Goal: Task Accomplishment & Management: Complete application form

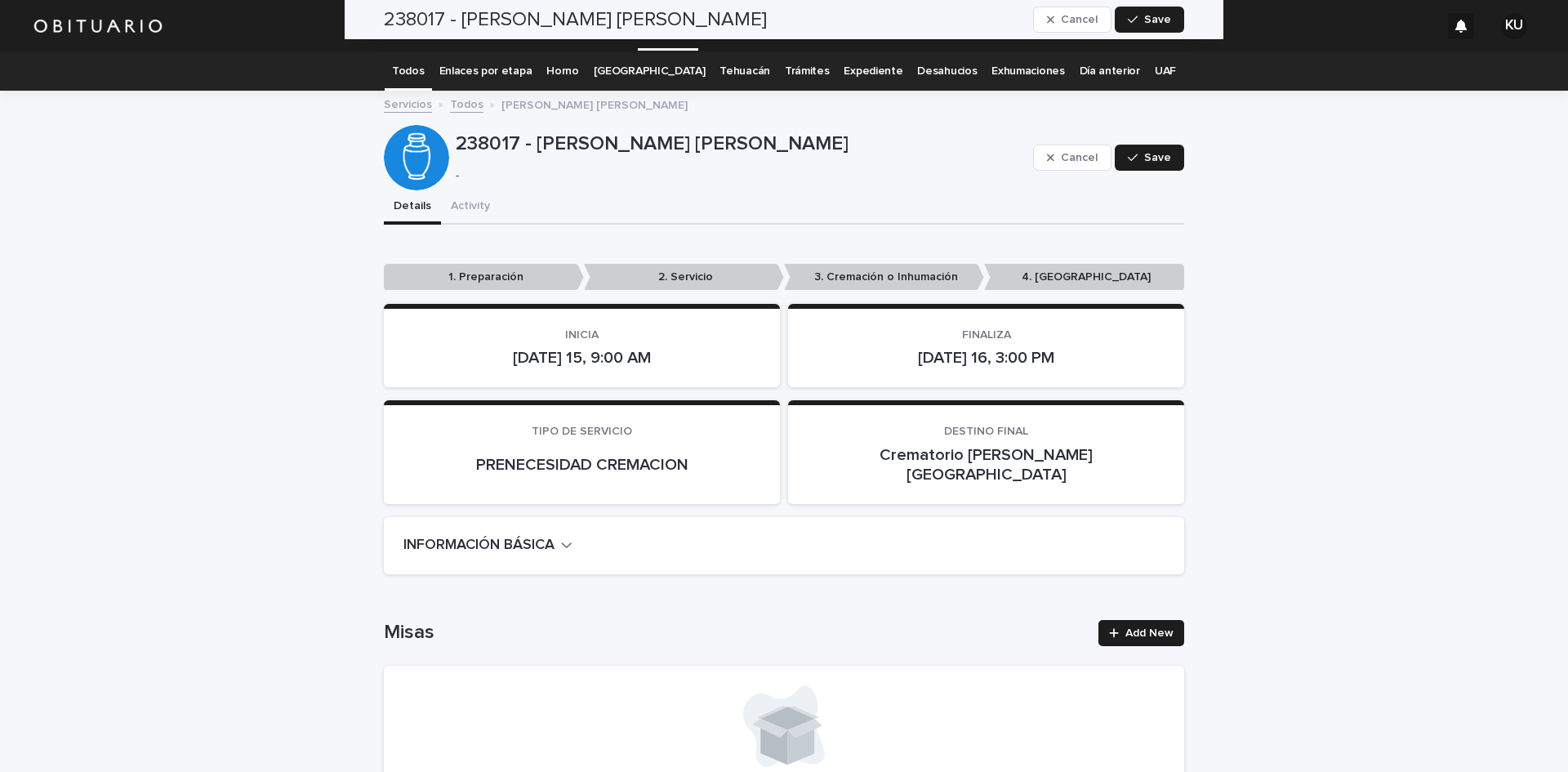
scroll to position [3571, 0]
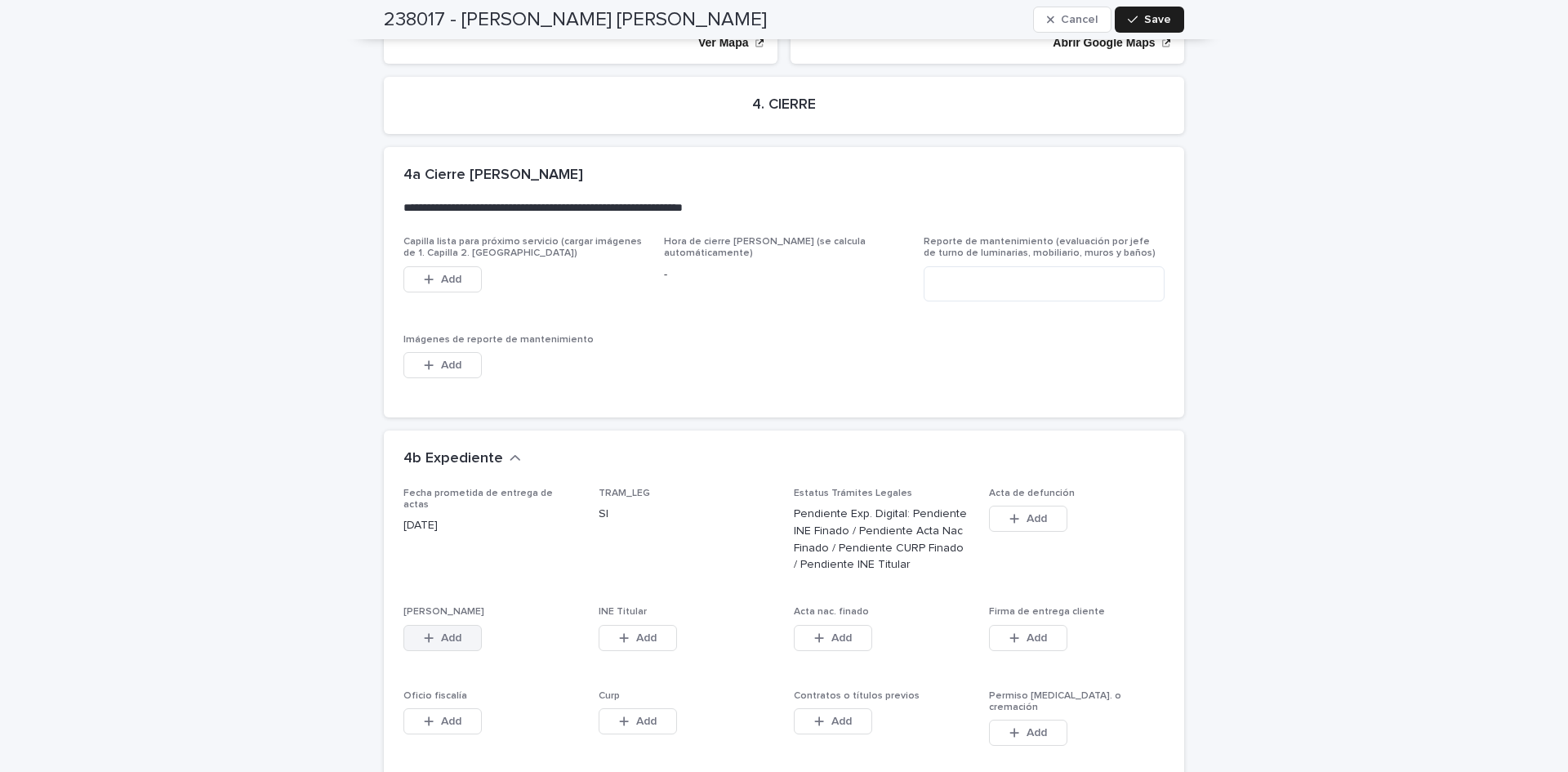
click at [464, 625] on button "Add" at bounding box center [442, 638] width 78 height 26
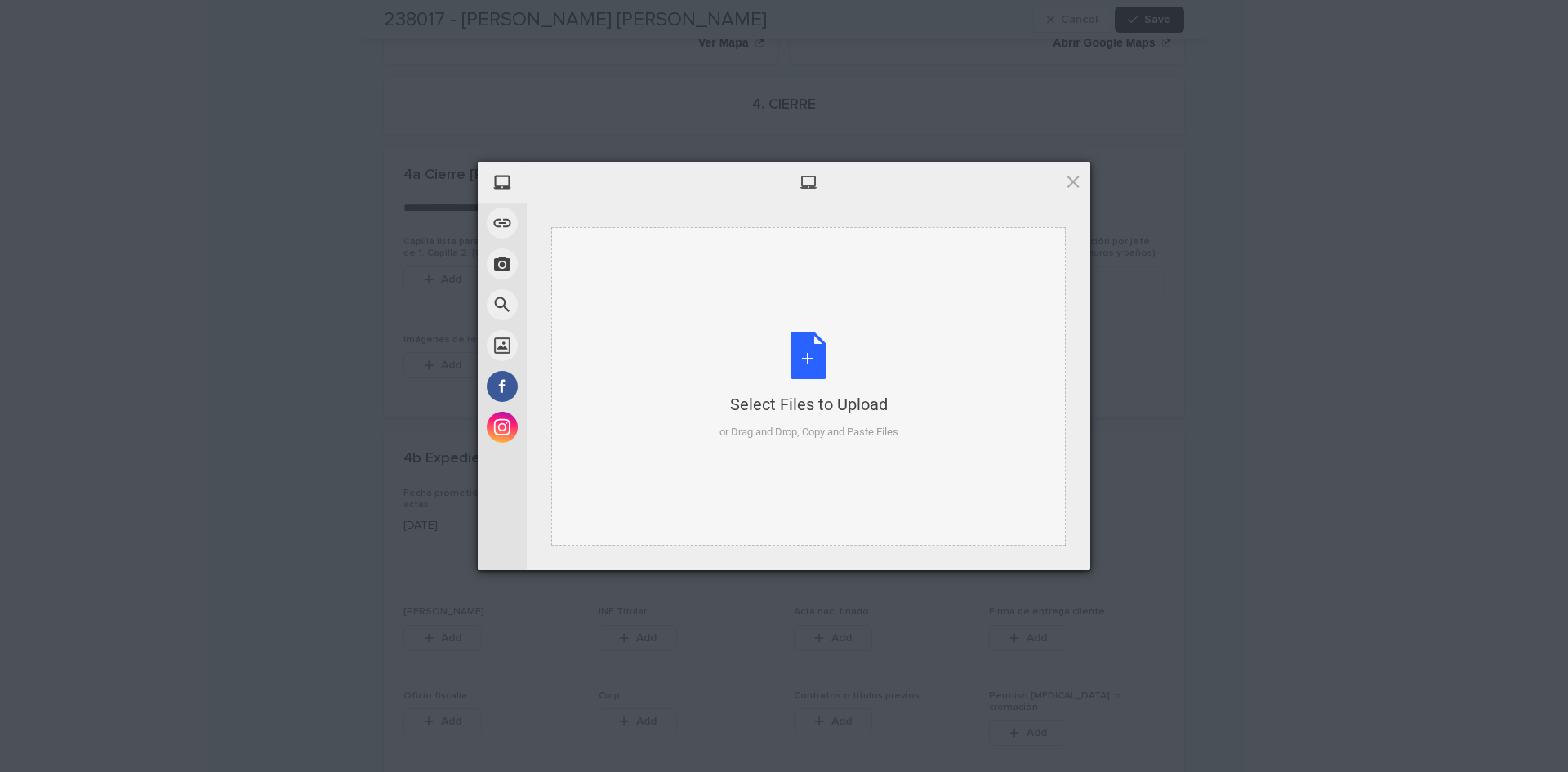
click at [800, 354] on div "Select Files to Upload or Drag and Drop, Copy and Paste Files" at bounding box center [809, 386] width 179 height 109
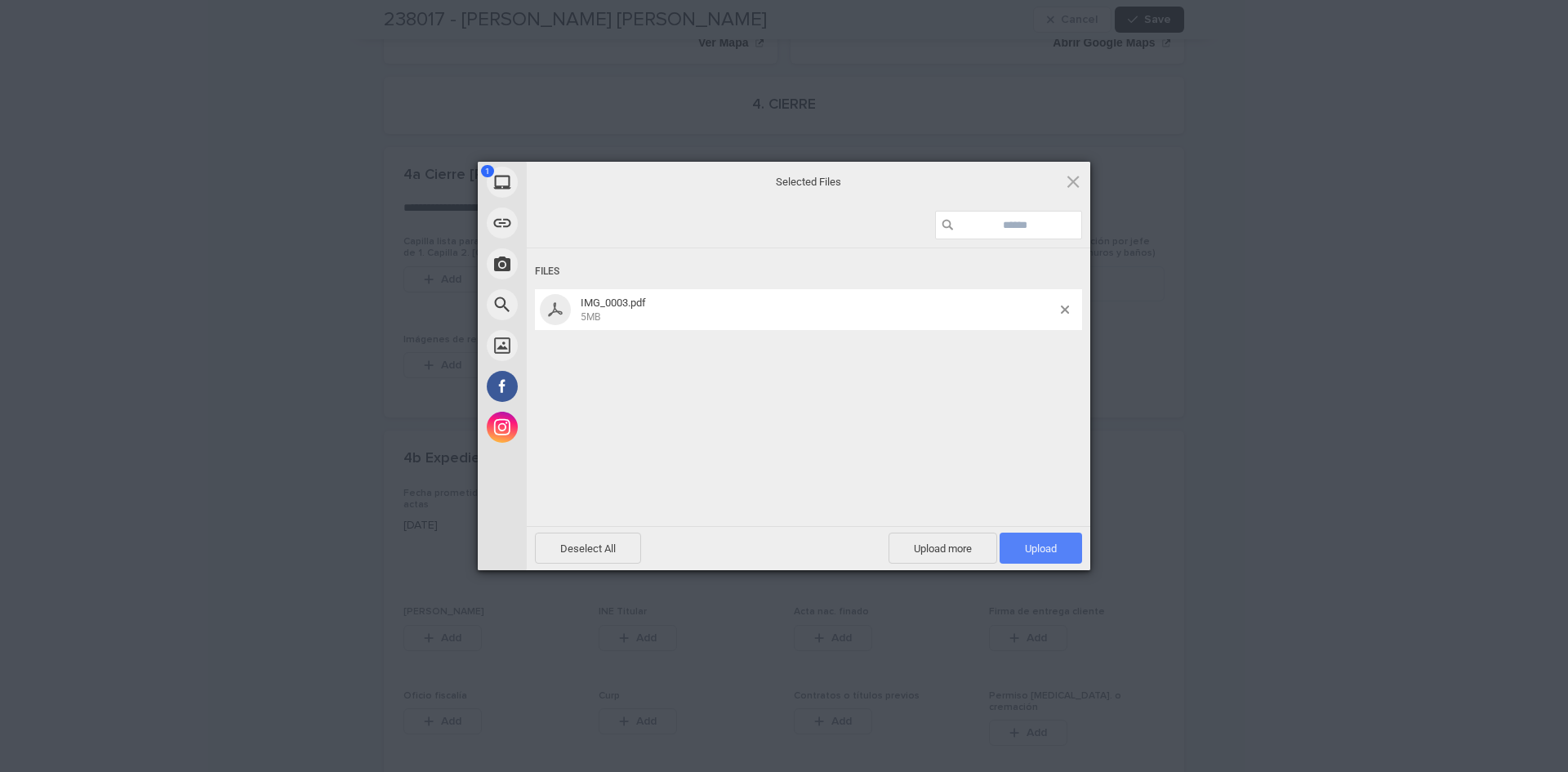
click at [1021, 541] on span "Upload 1" at bounding box center [1041, 548] width 83 height 31
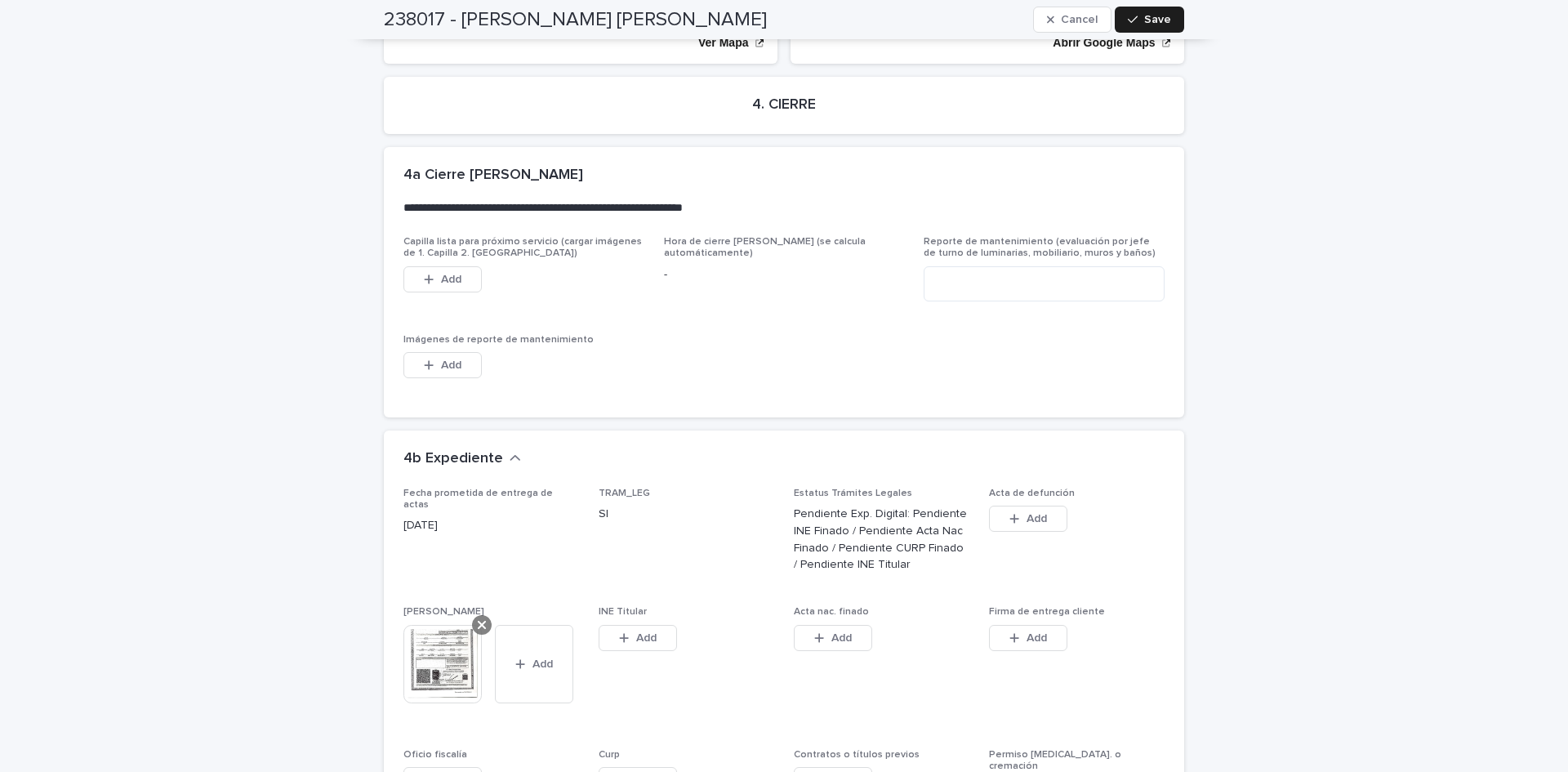
click at [477, 621] on icon at bounding box center [482, 625] width 8 height 8
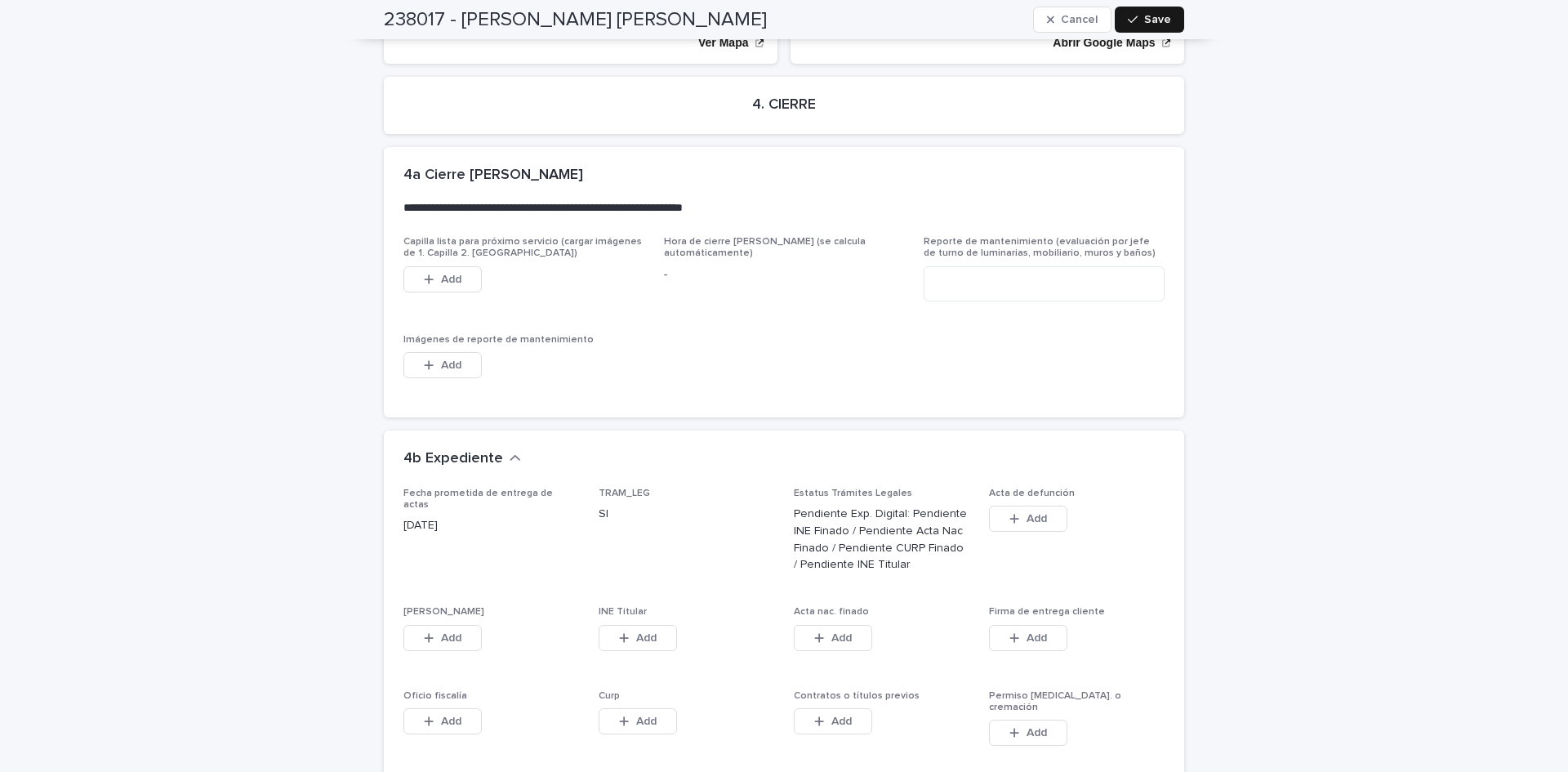
click at [1144, 23] on span "Save" at bounding box center [1157, 19] width 27 height 12
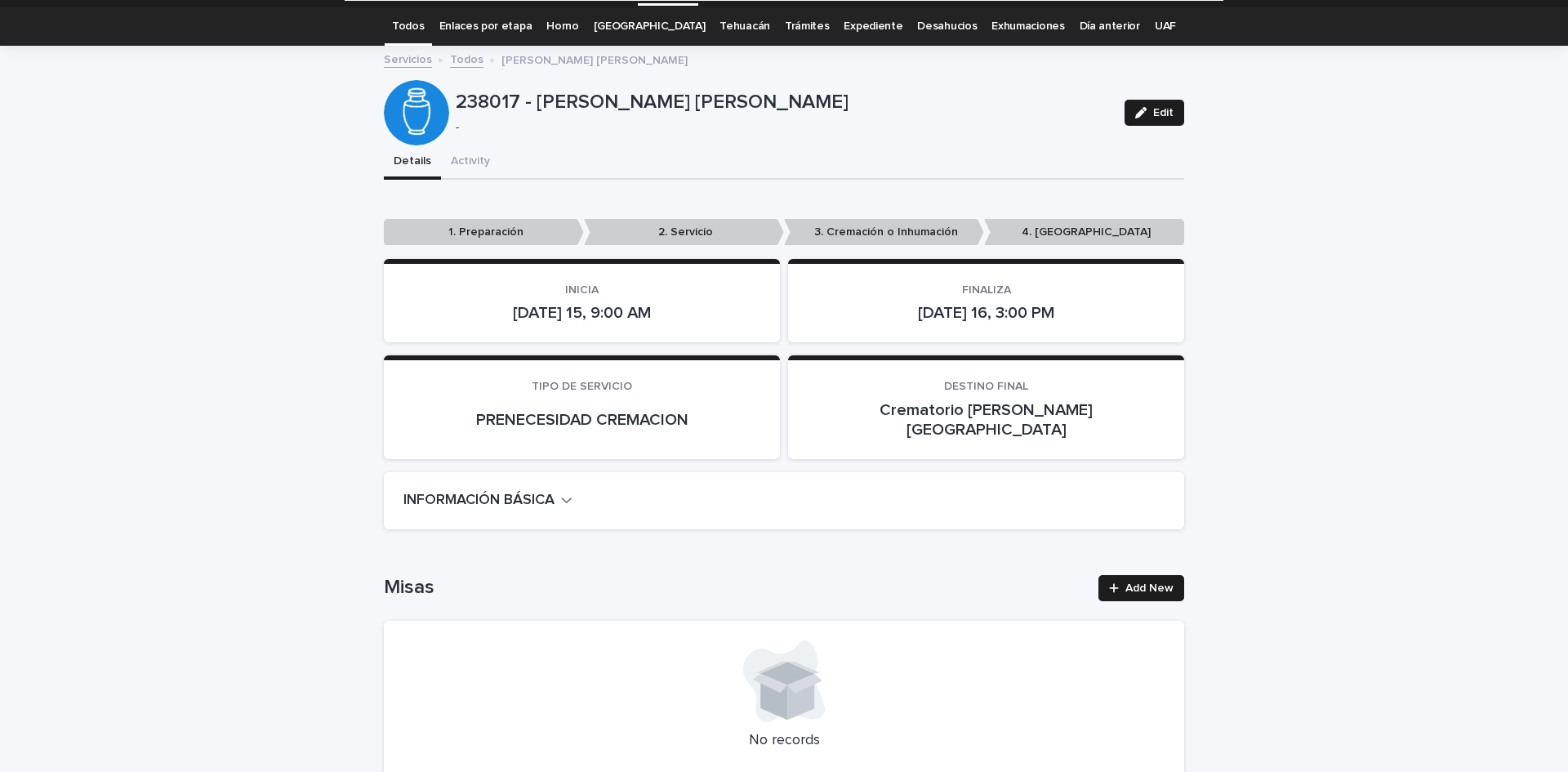
scroll to position [0, 0]
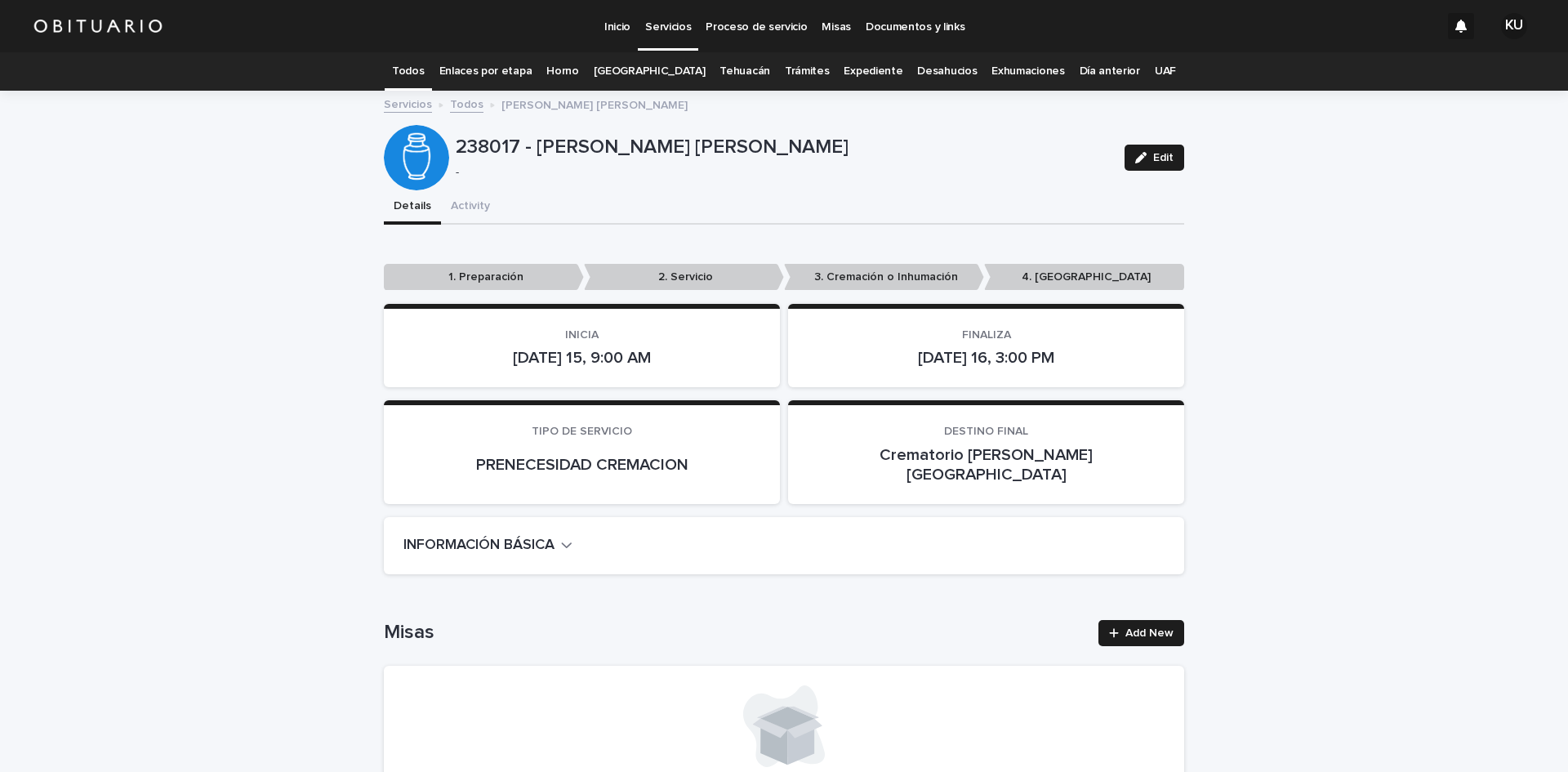
click at [665, 17] on p "Servicios" at bounding box center [668, 17] width 46 height 35
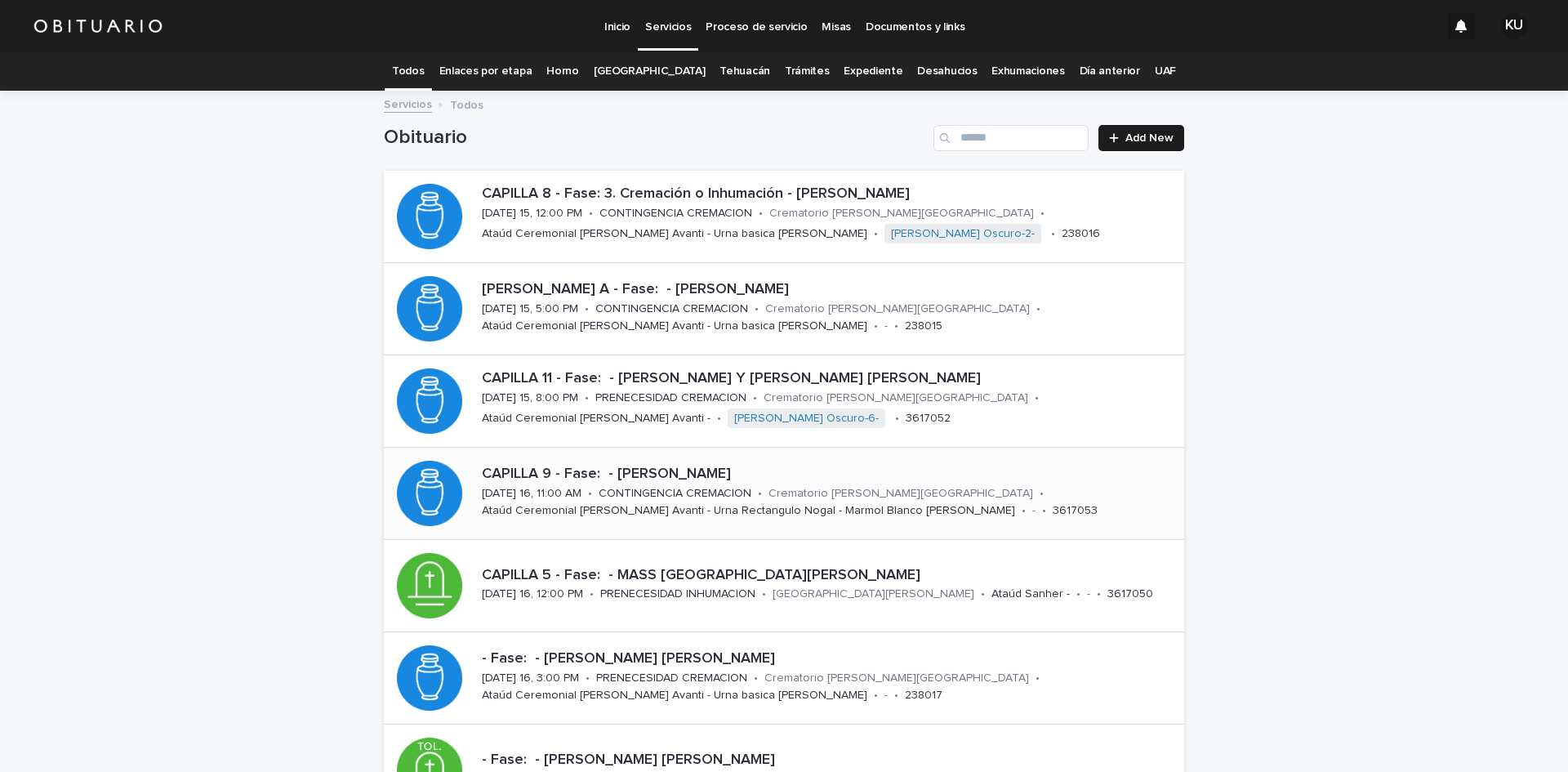
click at [986, 473] on p "CAPILLA 9 - Fase: - [PERSON_NAME]" at bounding box center [829, 474] width 696 height 18
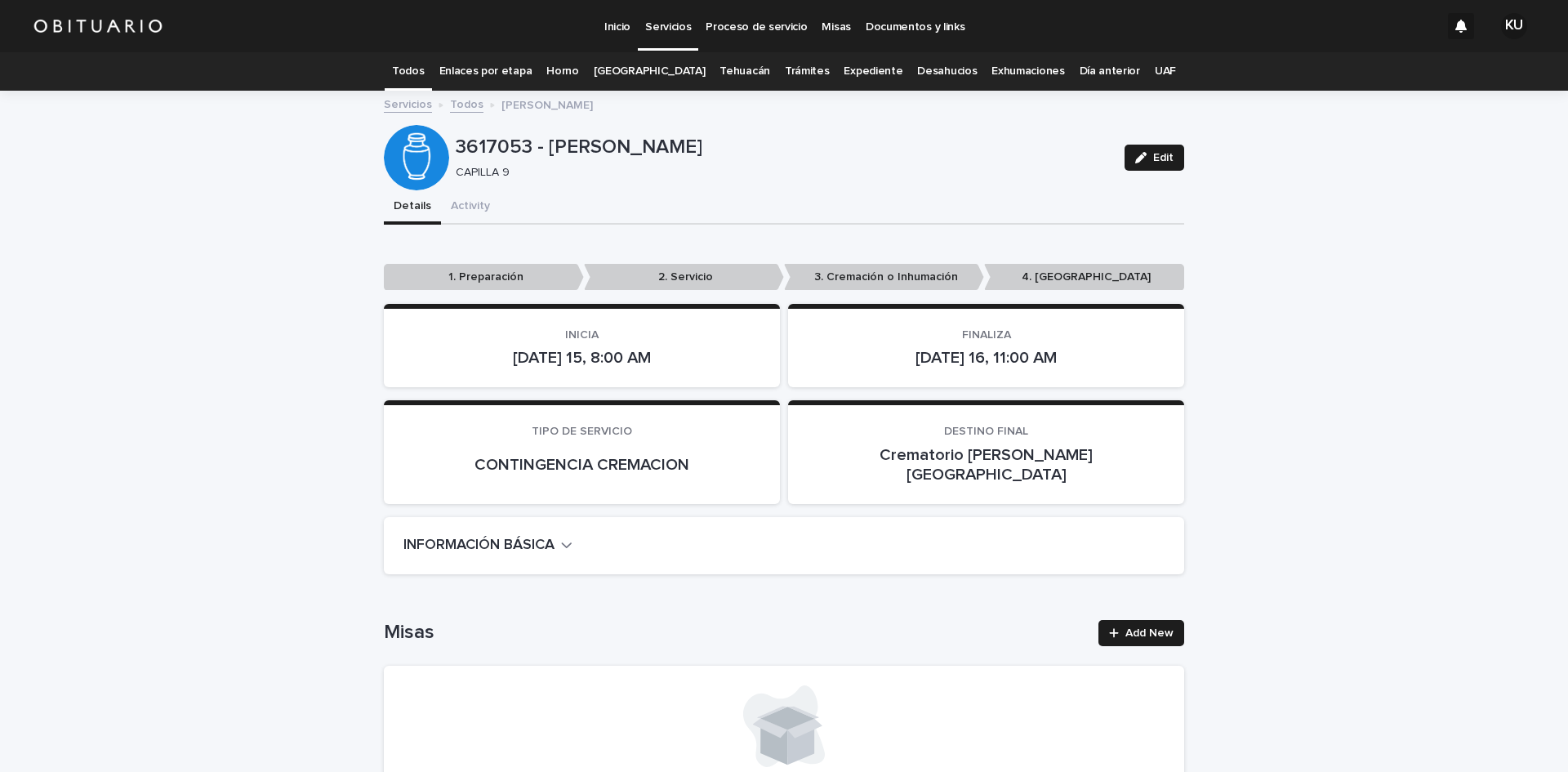
click at [654, 34] on p "Servicios" at bounding box center [668, 17] width 46 height 35
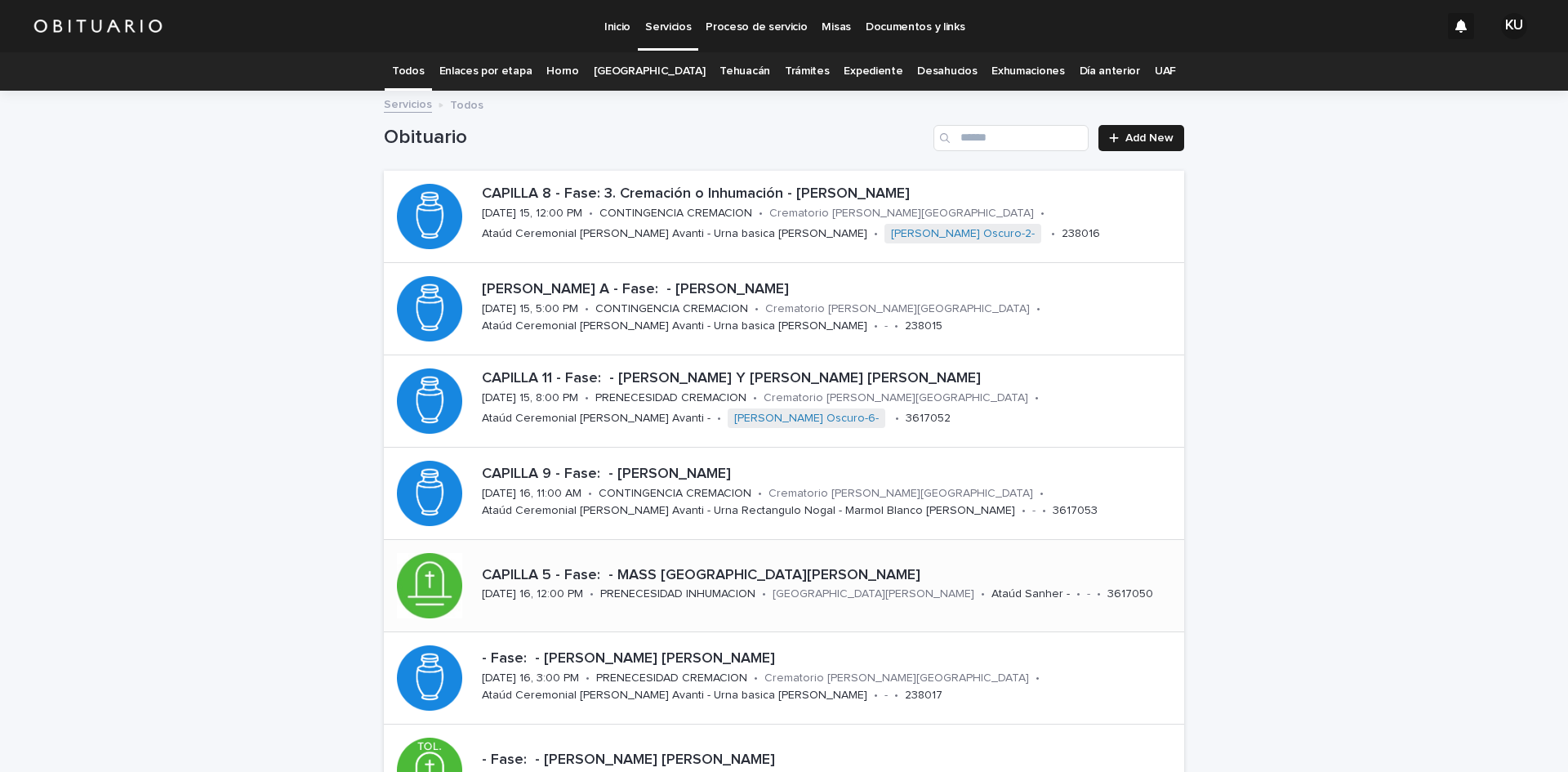
click at [910, 571] on p "CAPILLA 5 - Fase: - MASS [GEOGRAPHIC_DATA][PERSON_NAME]" at bounding box center [829, 575] width 696 height 18
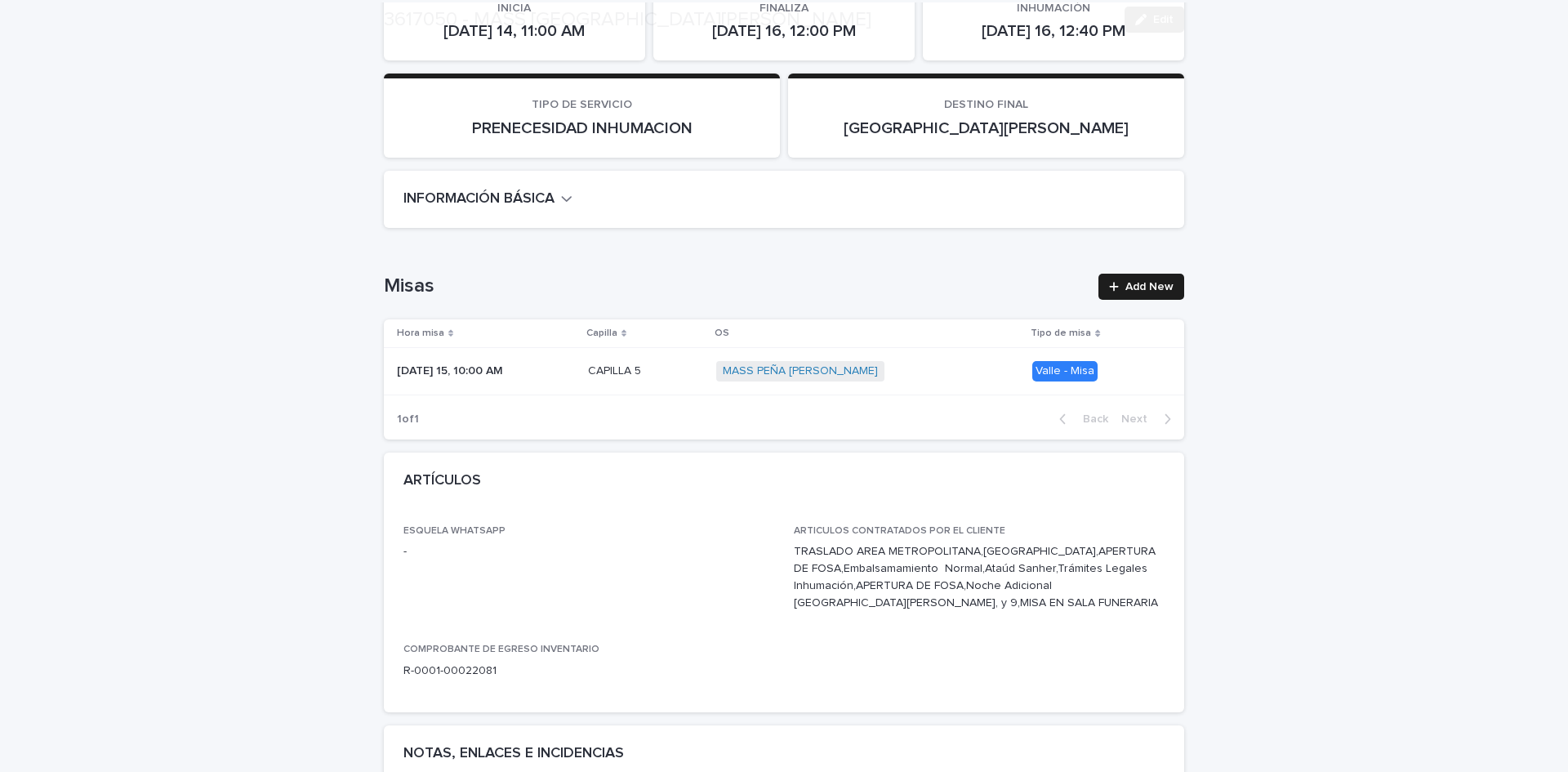
scroll to position [337, 0]
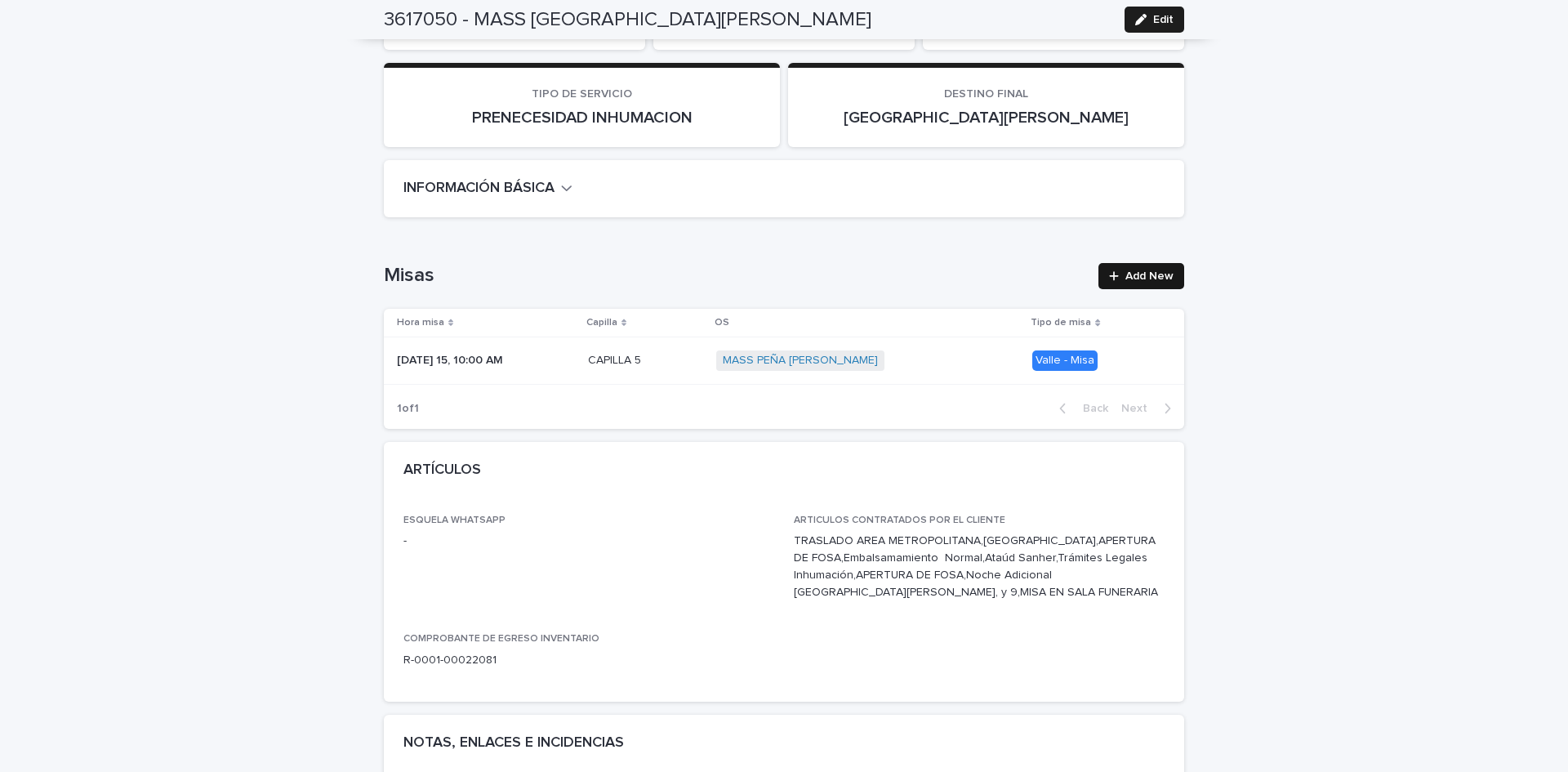
click at [1153, 278] on span "Add New" at bounding box center [1149, 276] width 48 height 12
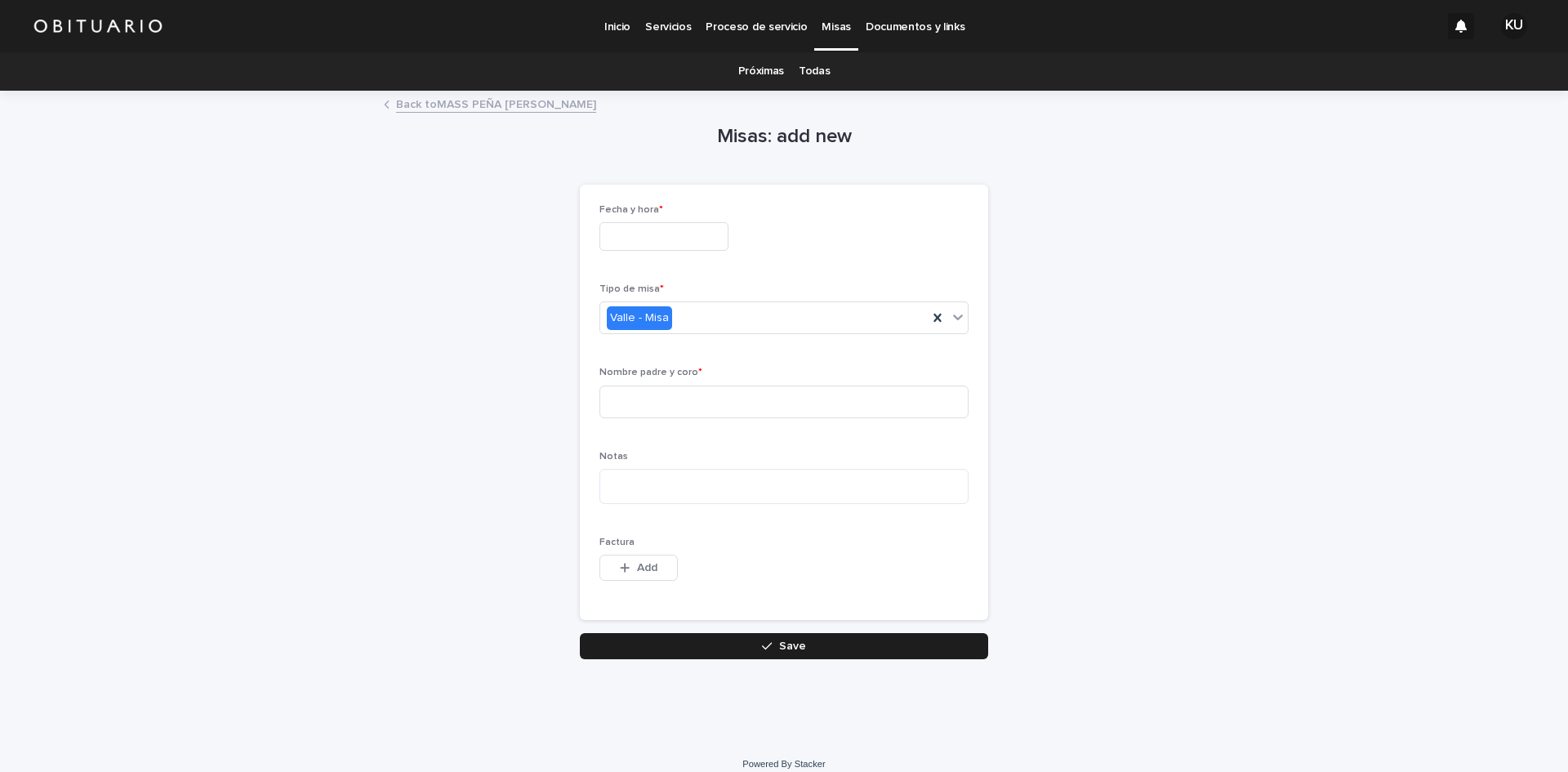
click at [621, 239] on input "text" at bounding box center [664, 236] width 129 height 29
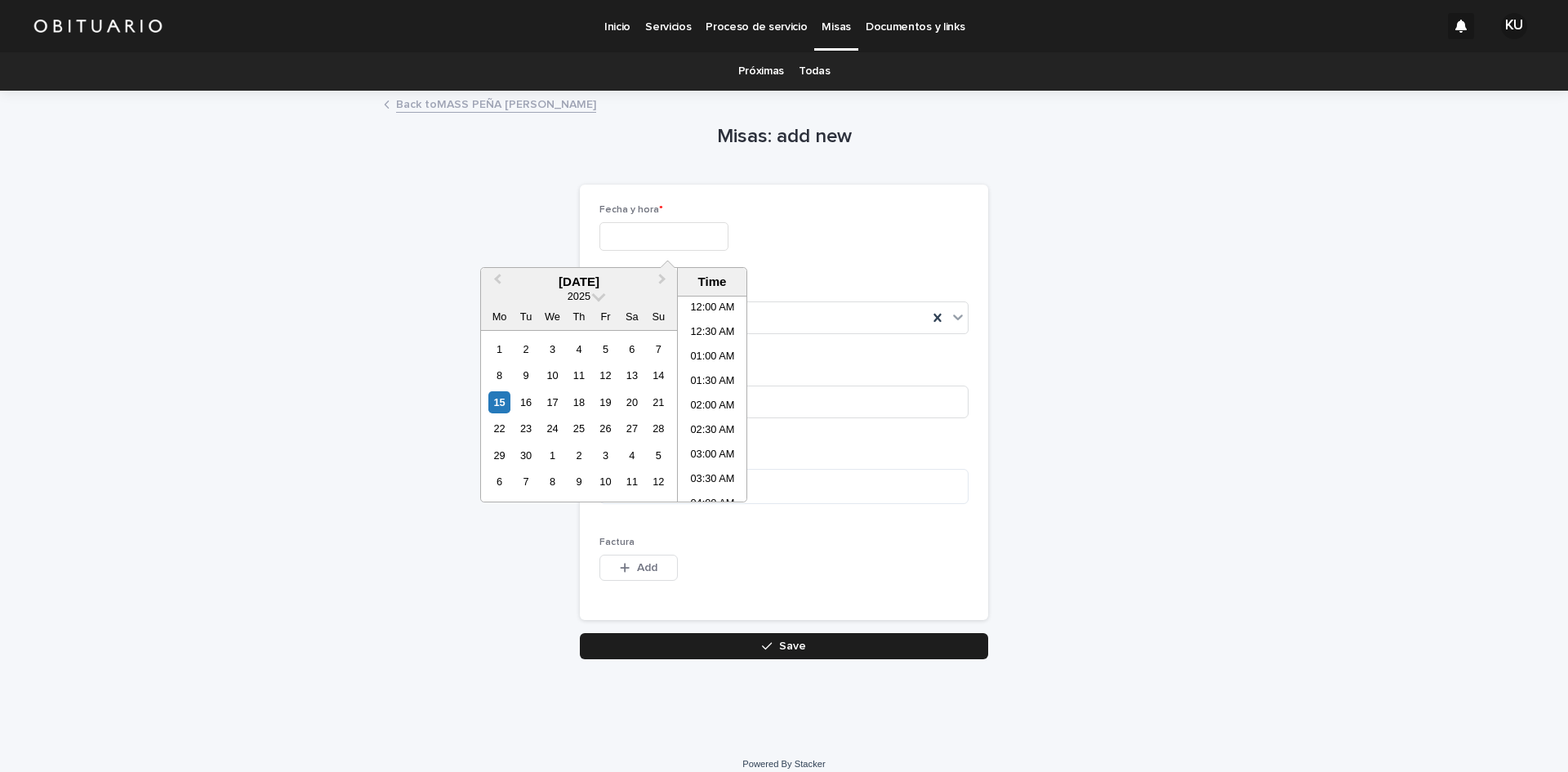
scroll to position [499, 0]
click at [520, 404] on div "16" at bounding box center [525, 402] width 22 height 22
click at [710, 305] on li "10:00 AM" at bounding box center [713, 300] width 69 height 24
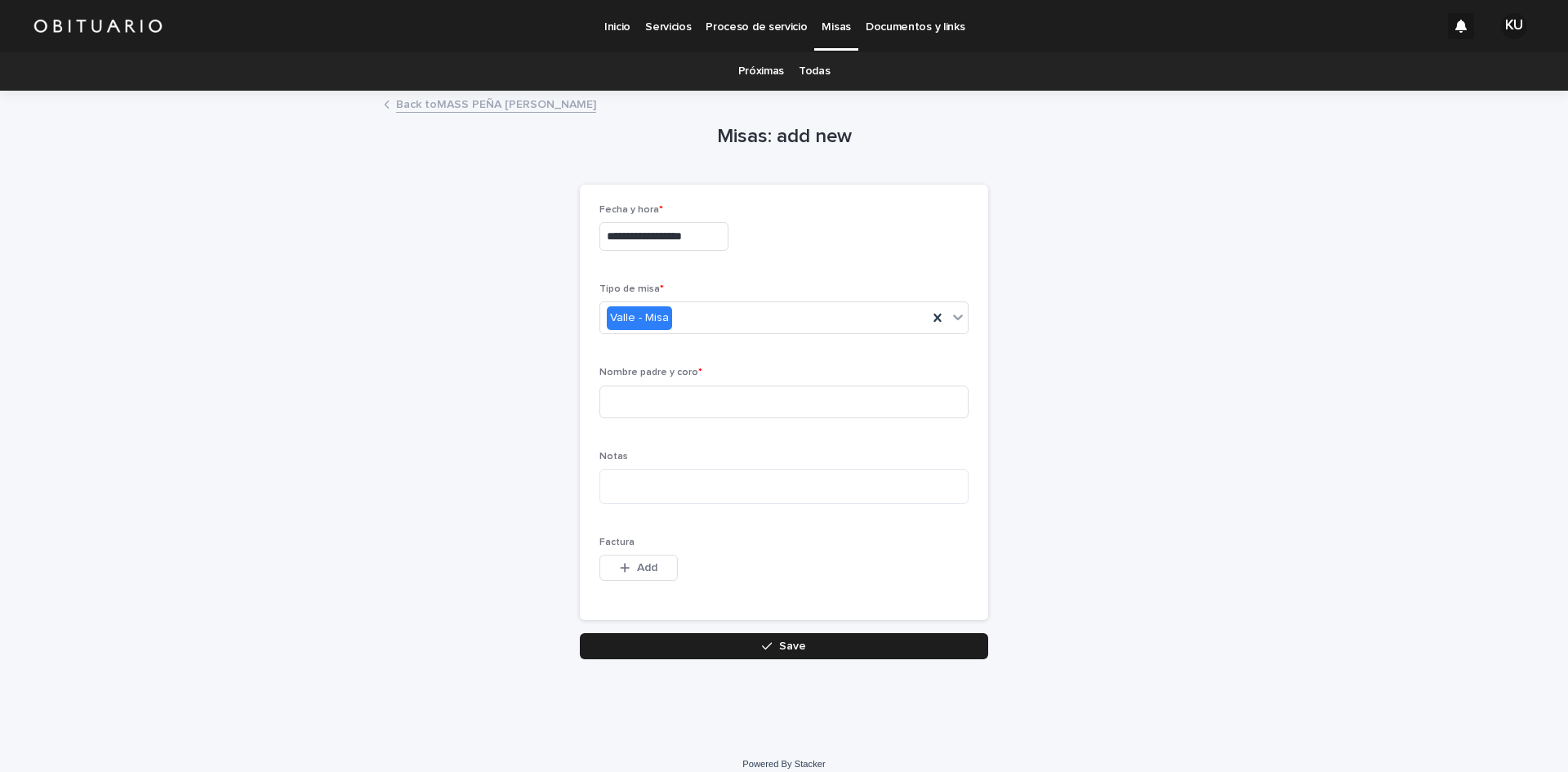
type input "**********"
click at [658, 401] on input at bounding box center [784, 402] width 369 height 33
type input "*******"
click at [737, 635] on button "Save" at bounding box center [784, 645] width 408 height 26
